Goal: Transaction & Acquisition: Obtain resource

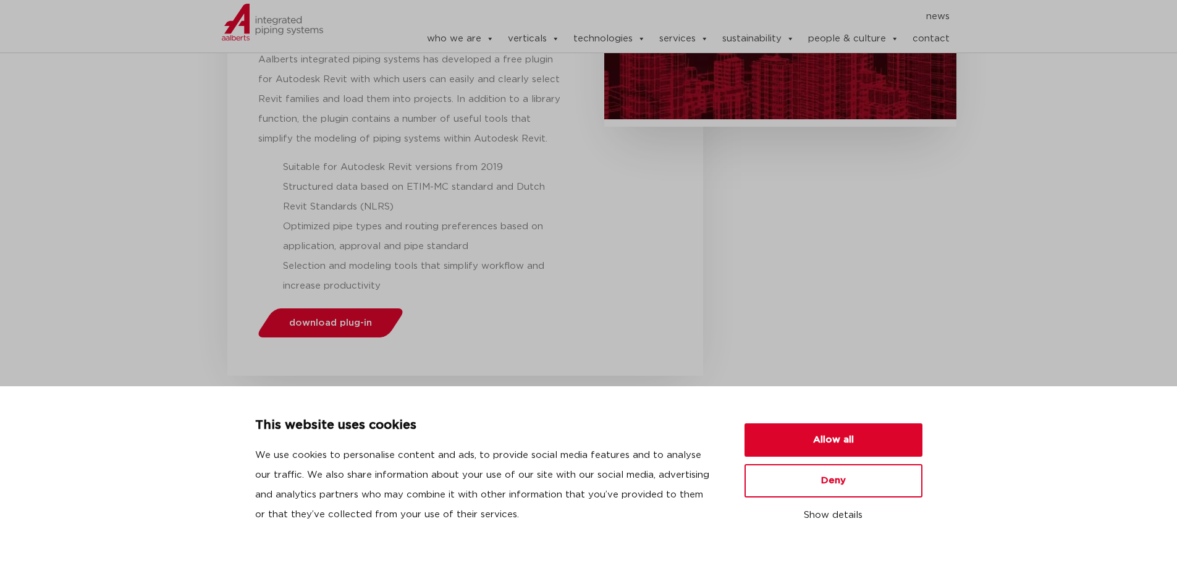
scroll to position [371, 0]
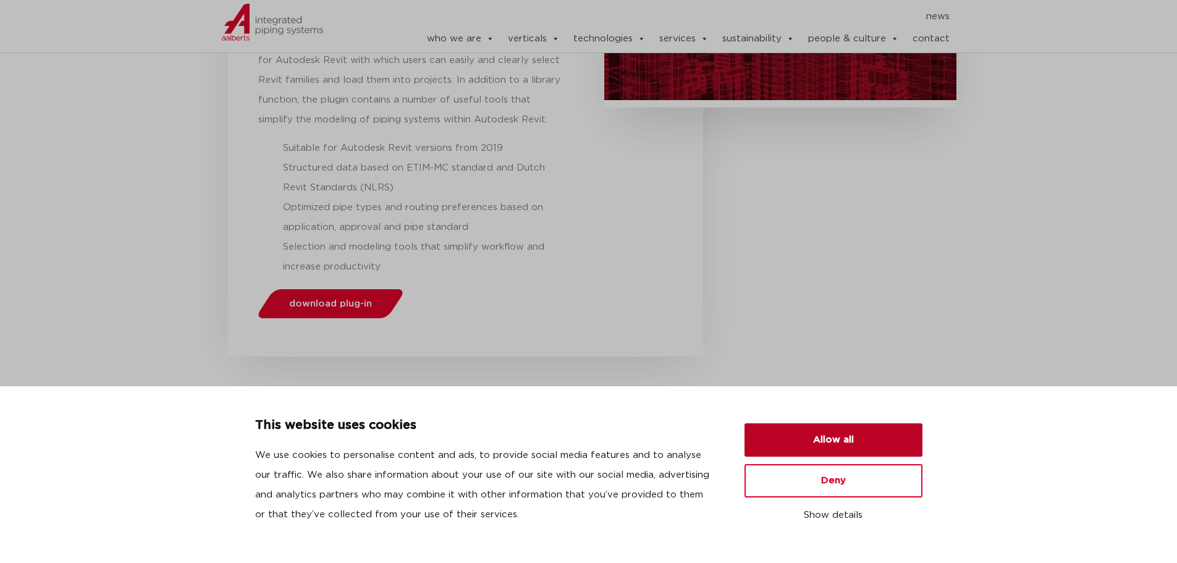
click at [804, 444] on button "Allow all" at bounding box center [834, 439] width 178 height 33
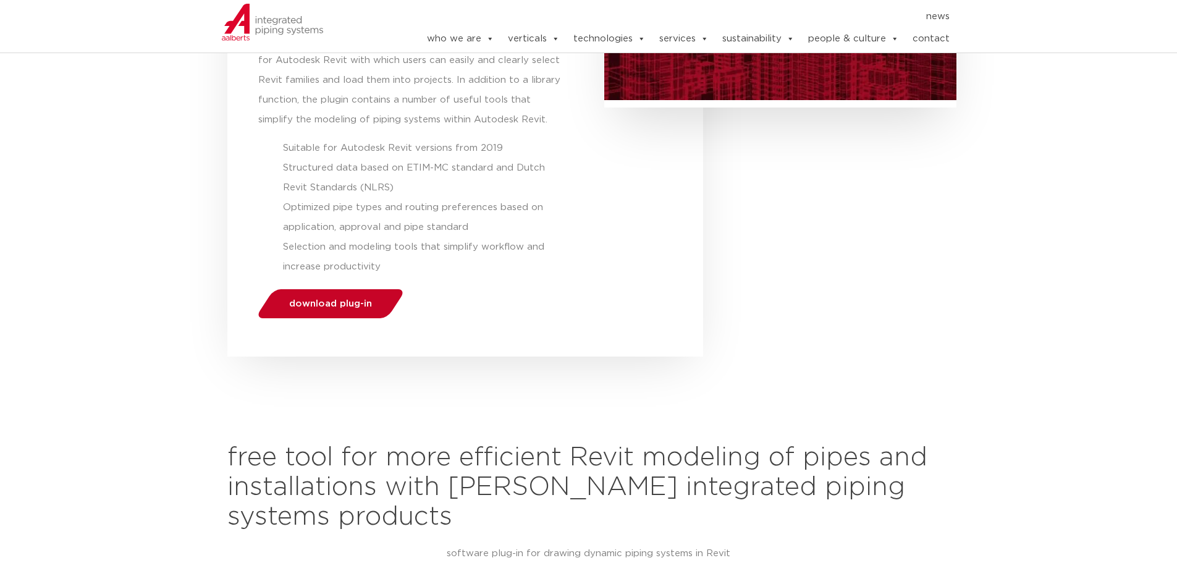
click at [365, 310] on link "download plug-in" at bounding box center [330, 303] width 151 height 29
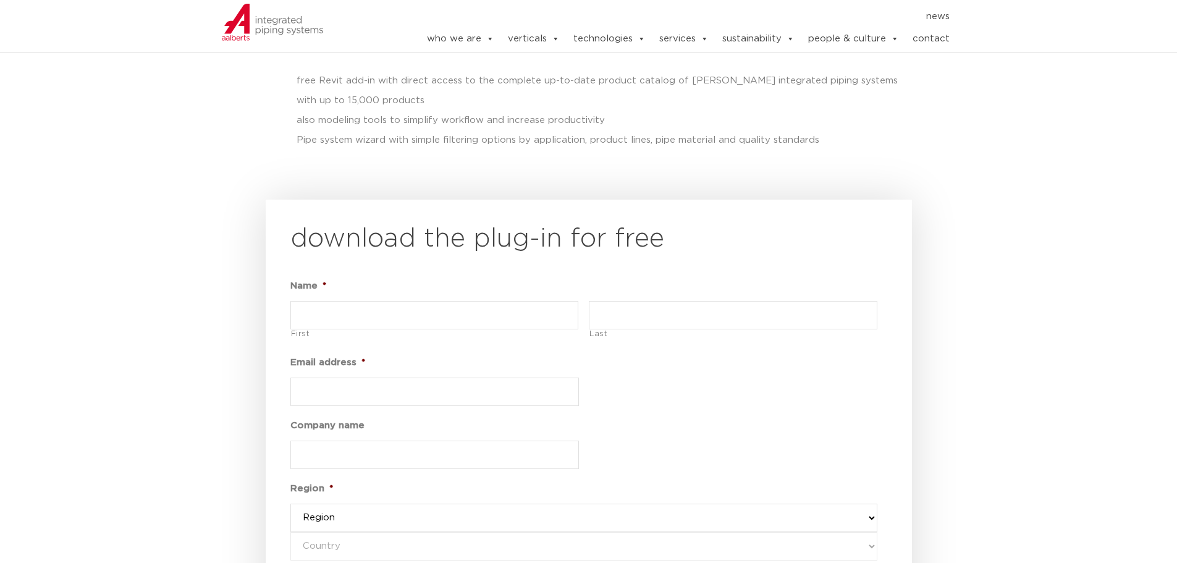
scroll to position [1360, 0]
click at [533, 321] on input "First" at bounding box center [434, 312] width 289 height 28
type input "[PERSON_NAME]"
click at [445, 391] on input "Email address *" at bounding box center [434, 388] width 289 height 28
type input "[EMAIL_ADDRESS][DOMAIN_NAME]"
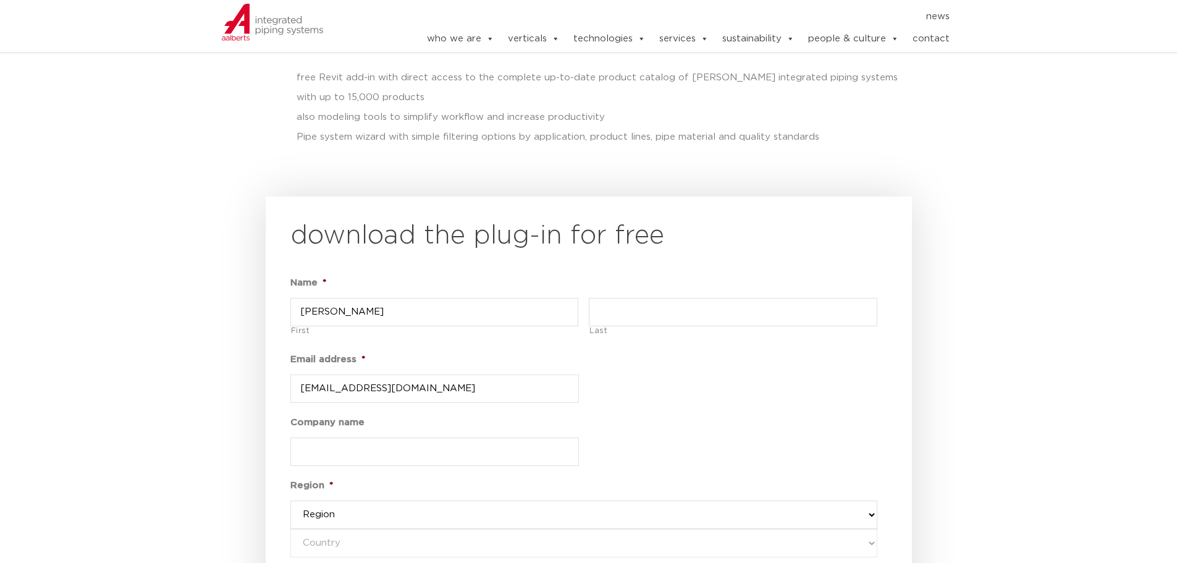
click at [452, 453] on input "Company name" at bounding box center [434, 451] width 289 height 28
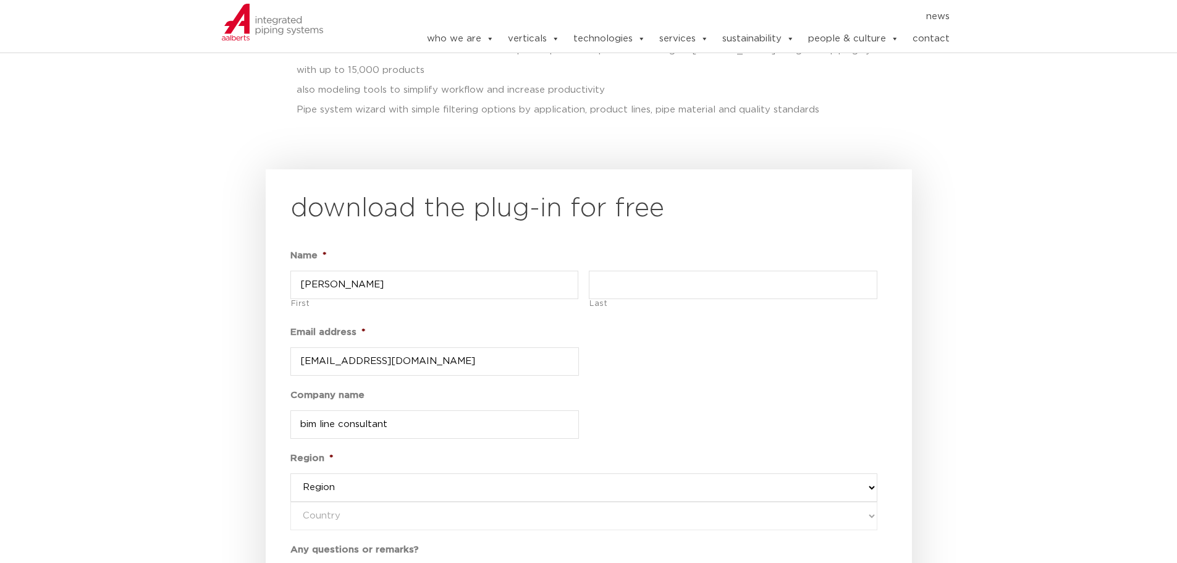
scroll to position [1484, 0]
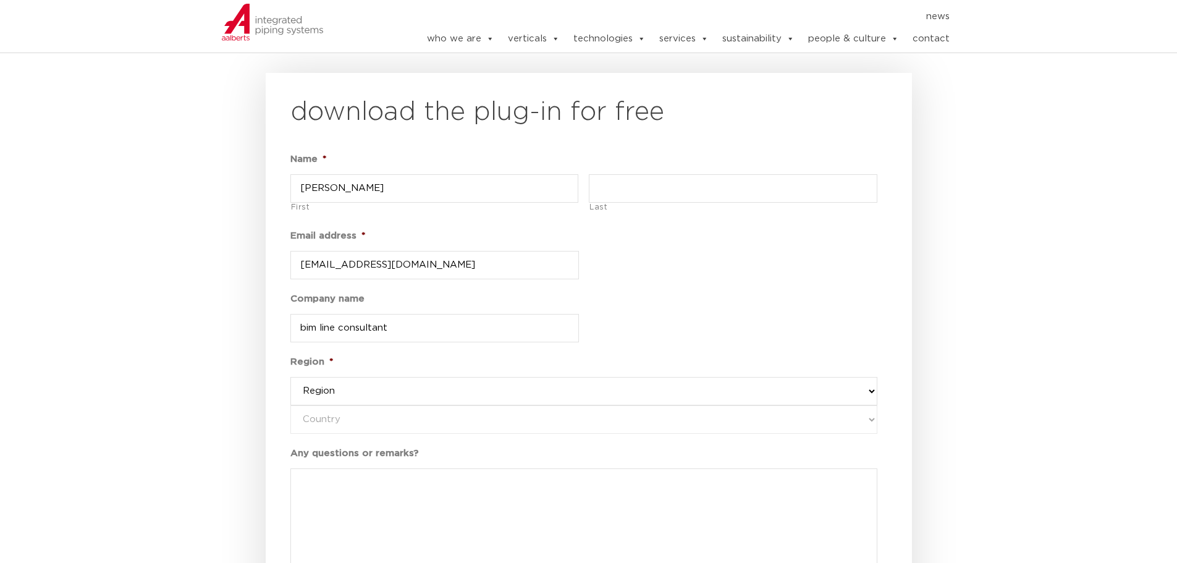
type input "bim line consultant"
click at [361, 392] on select "Region western-[GEOGRAPHIC_DATA] america's asia pacific [GEOGRAPHIC_DATA] and […" at bounding box center [583, 391] width 587 height 28
select select "[GEOGRAPHIC_DATA] and [GEOGRAPHIC_DATA]"
click at [290, 377] on select "Region western-[GEOGRAPHIC_DATA] america's asia pacific [GEOGRAPHIC_DATA] and […" at bounding box center [583, 391] width 587 height 28
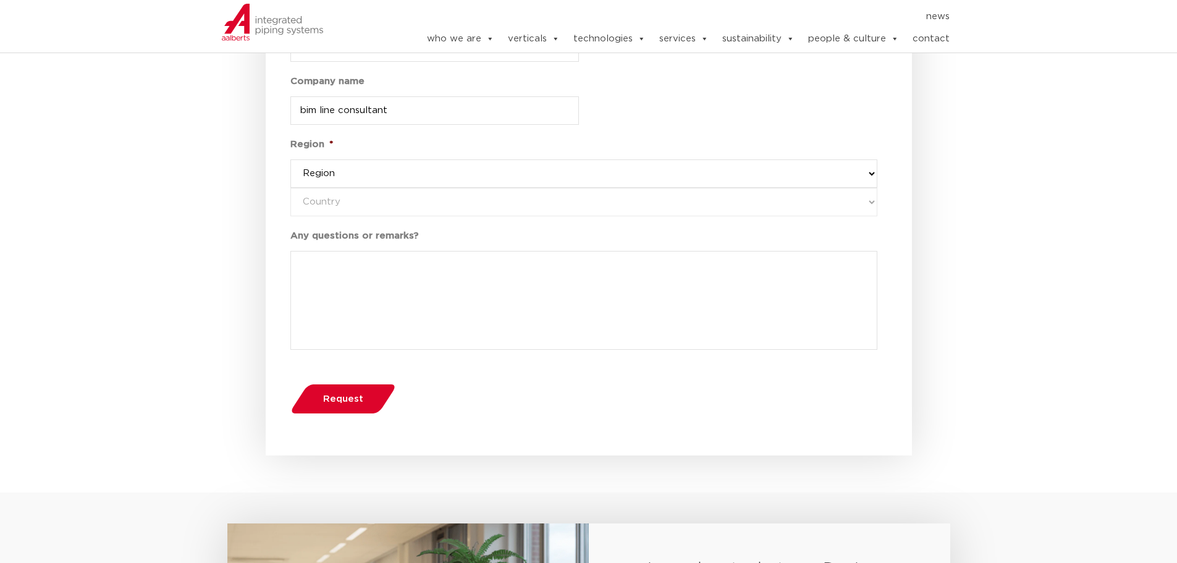
scroll to position [1731, 0]
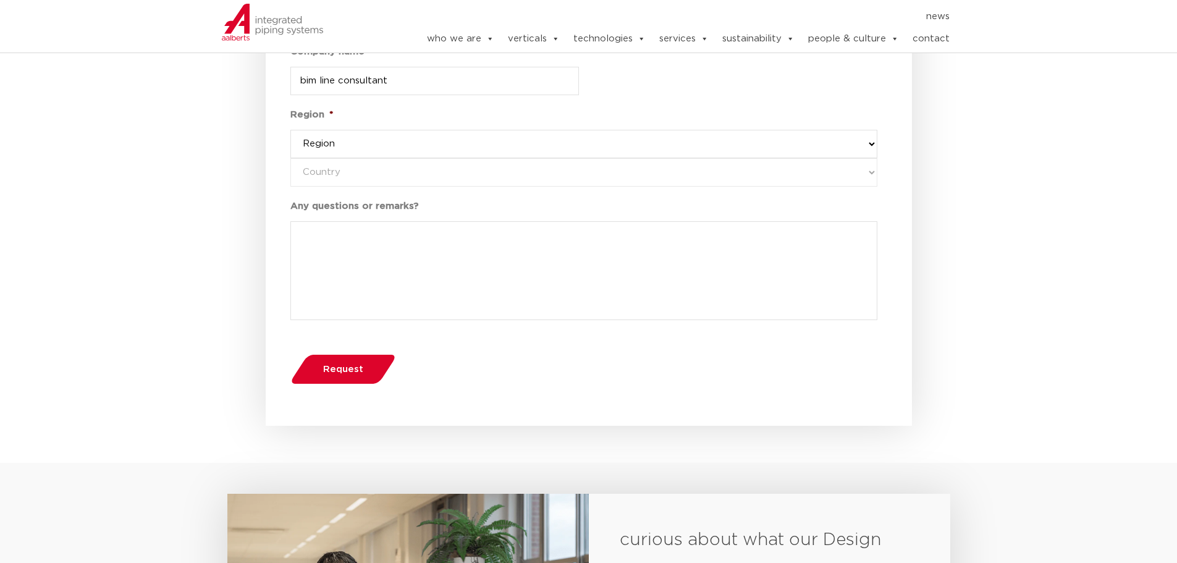
click at [361, 361] on button "Request" at bounding box center [343, 369] width 114 height 32
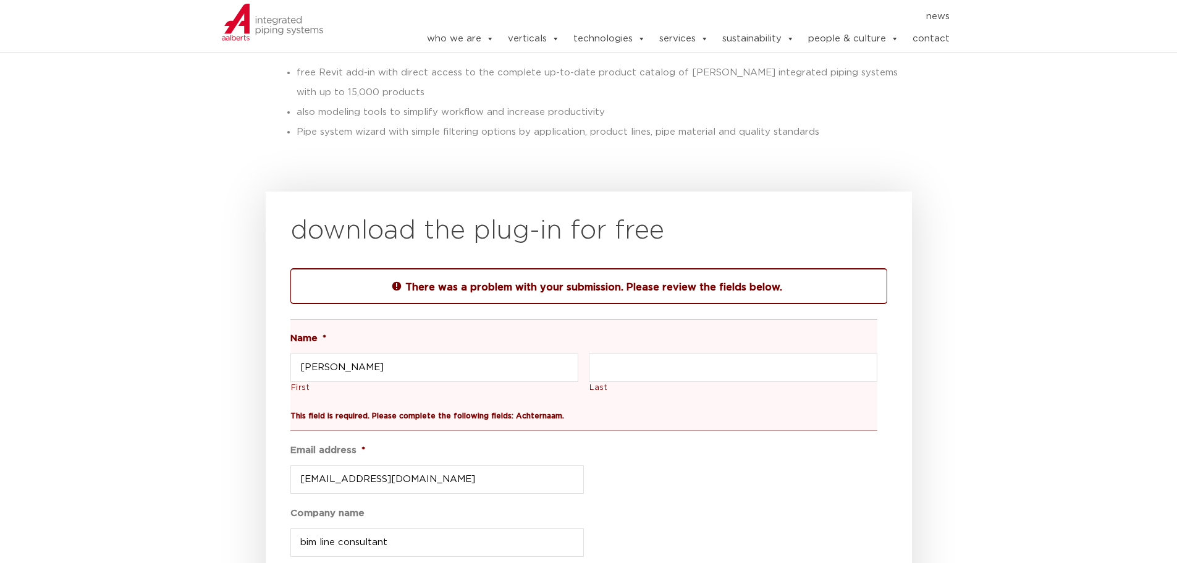
scroll to position [1369, 0]
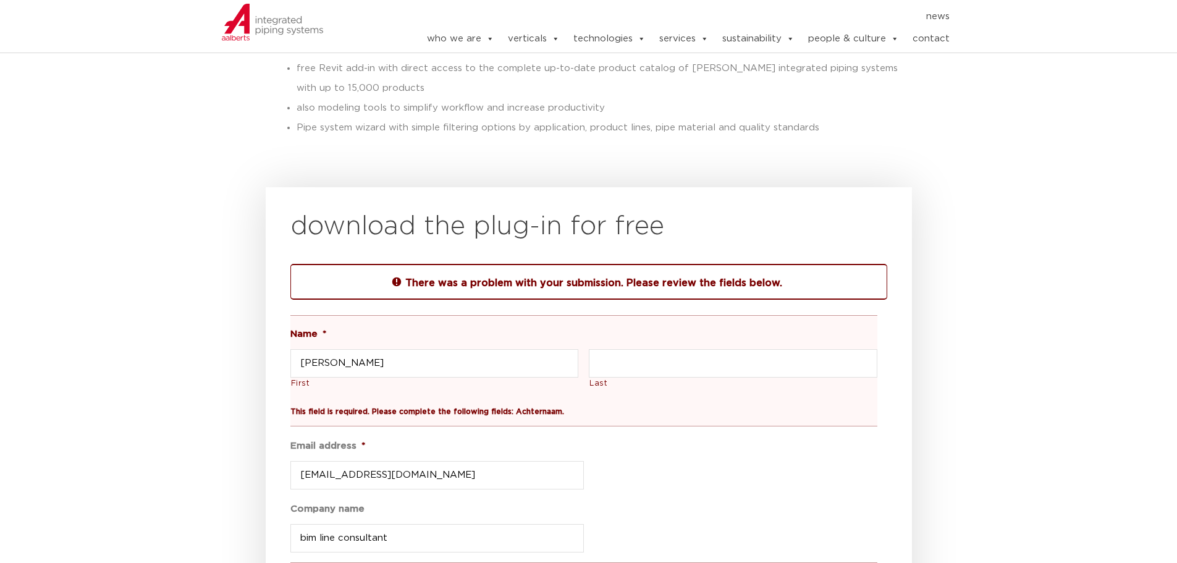
click at [650, 368] on input "Last" at bounding box center [733, 363] width 289 height 28
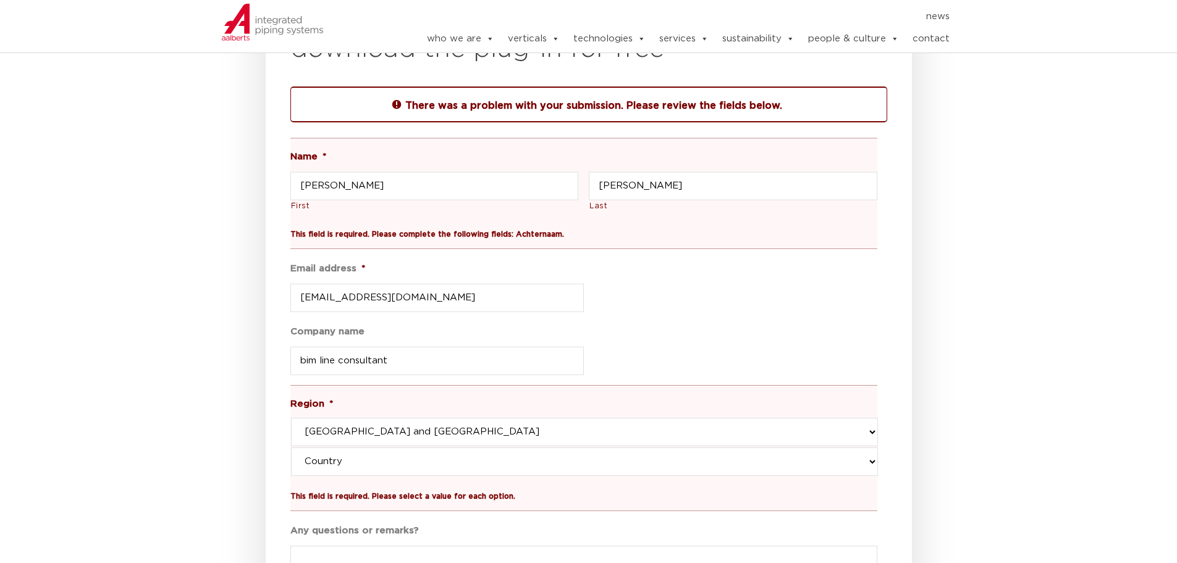
scroll to position [1616, 0]
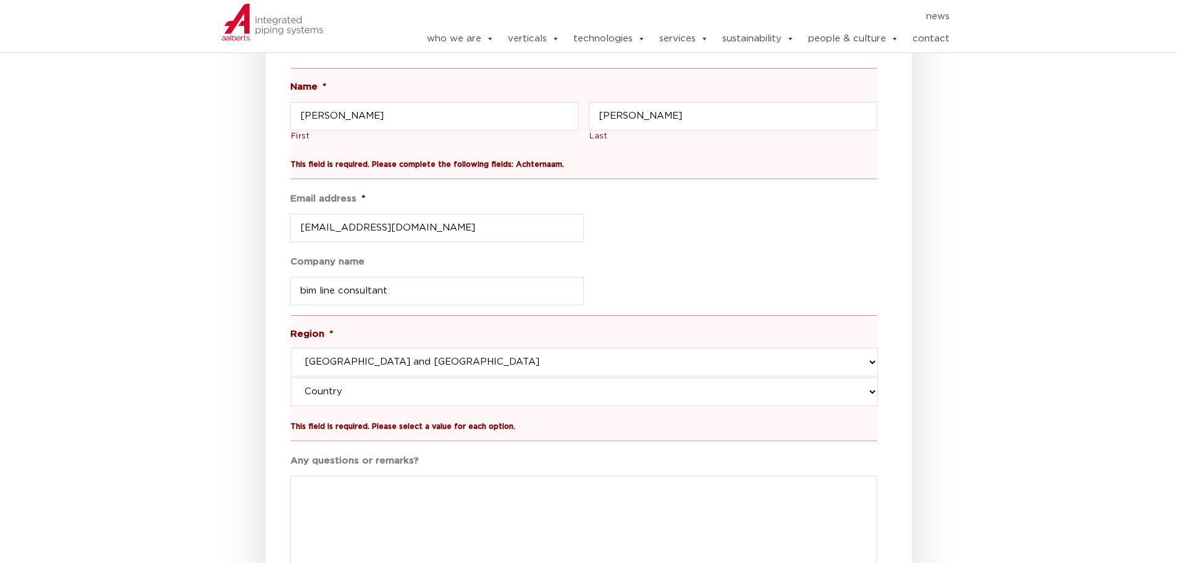
type input "abdullah"
click at [355, 388] on select "Country united kingdom middle east africa" at bounding box center [584, 392] width 587 height 28
select select "middle east"
click at [291, 378] on select "Country united kingdom middle east africa" at bounding box center [584, 392] width 587 height 28
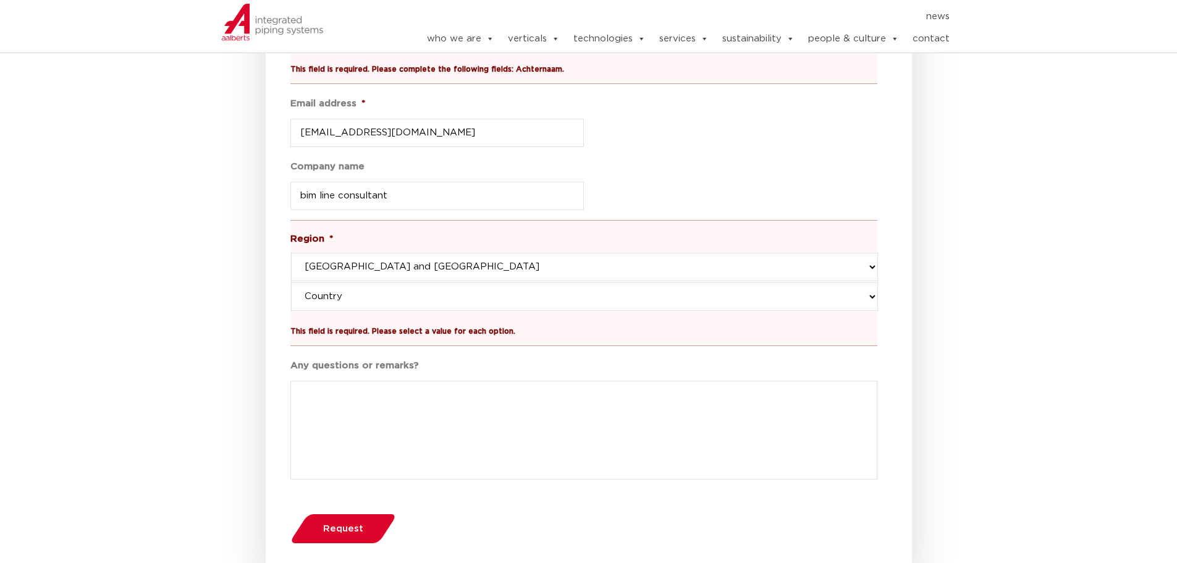
scroll to position [1740, 0]
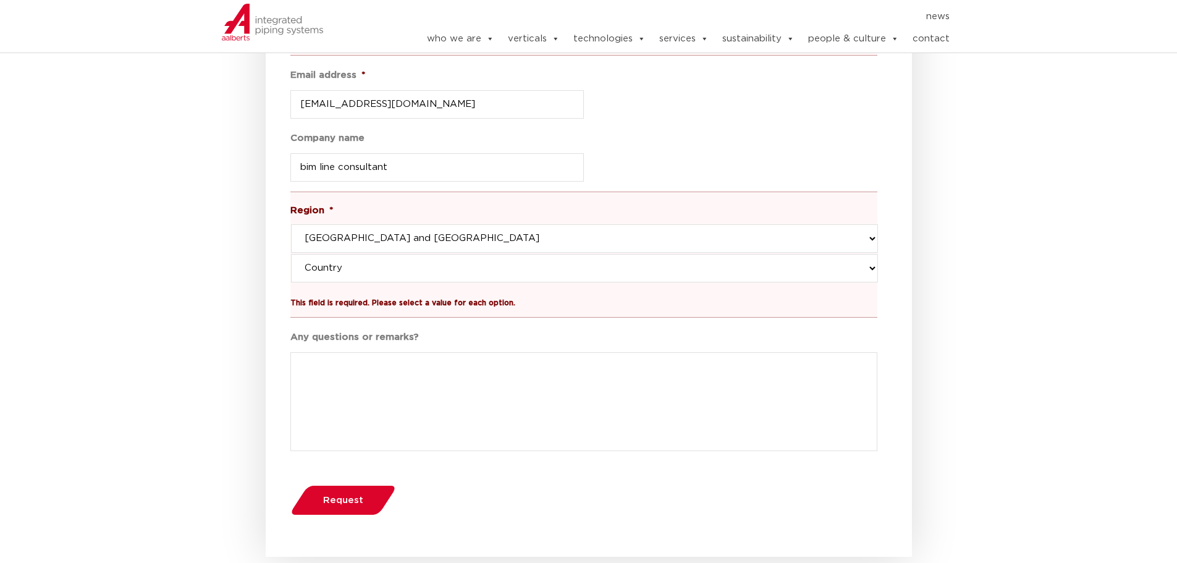
click at [353, 496] on span "Request" at bounding box center [343, 500] width 40 height 9
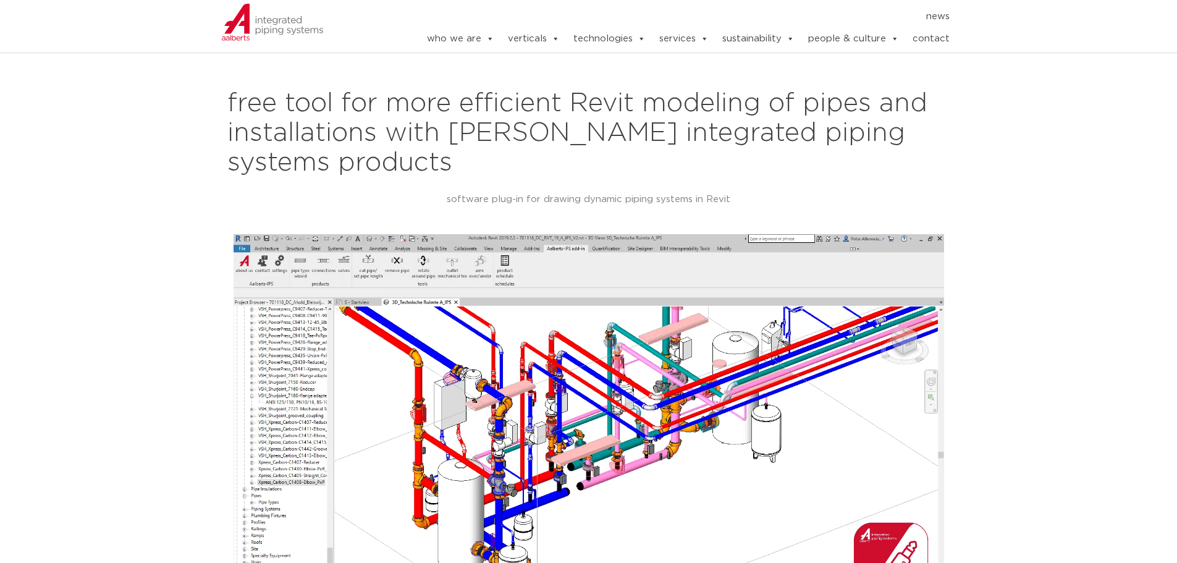
scroll to position [803, 0]
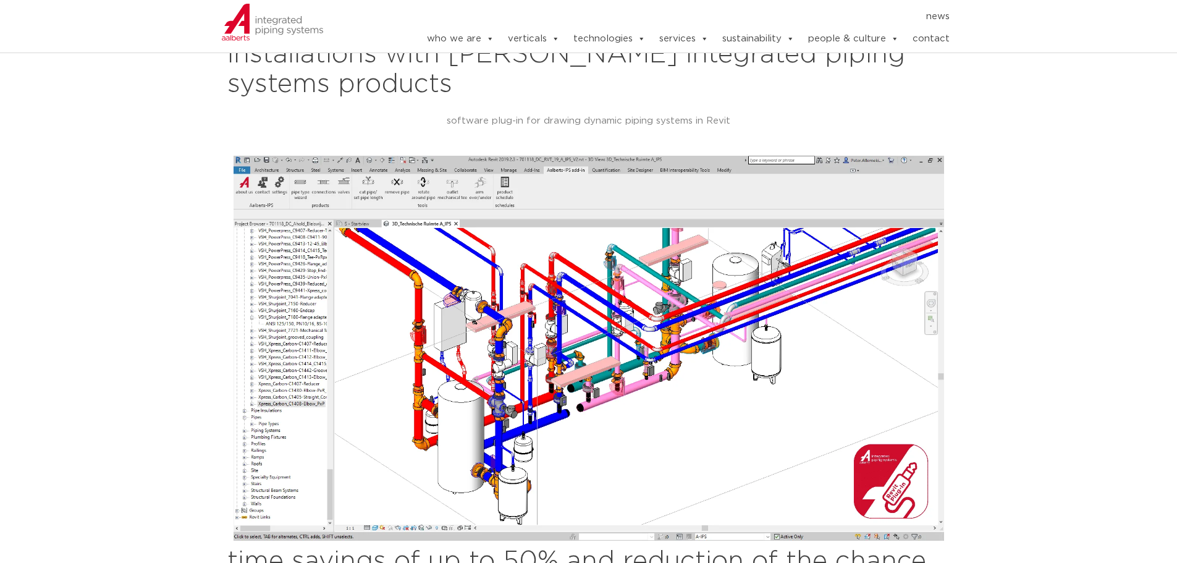
click at [707, 392] on img at bounding box center [589, 348] width 711 height 385
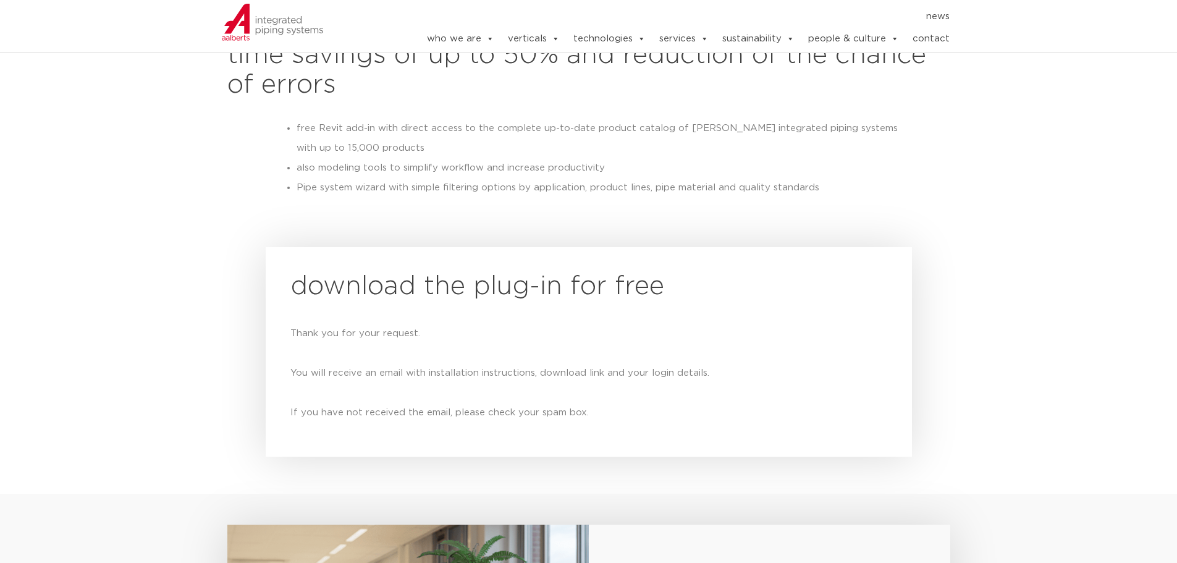
scroll to position [1359, 0]
